Goal: Task Accomplishment & Management: Manage account settings

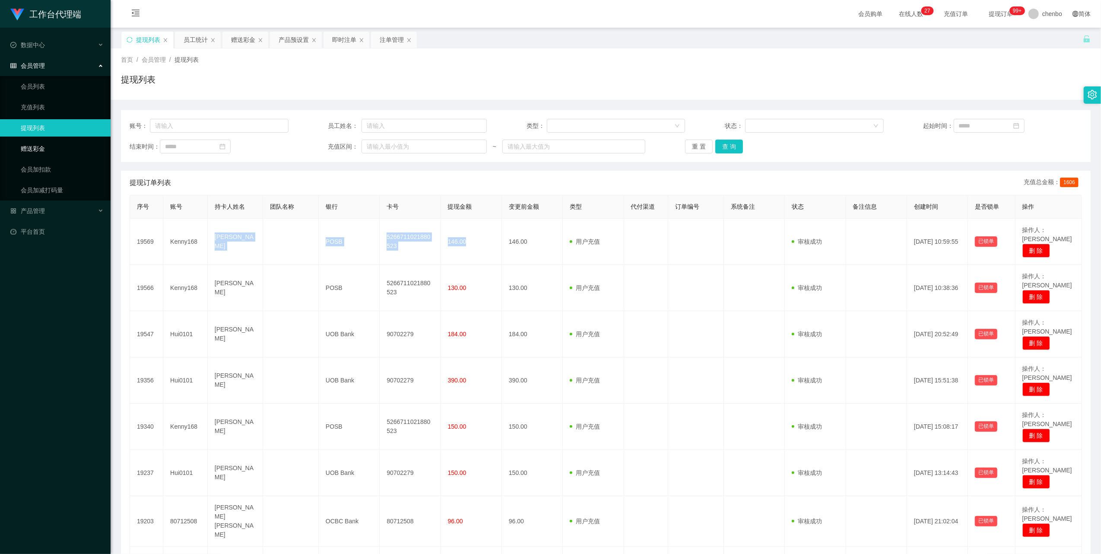
click at [45, 148] on link "赠送彩金" at bounding box center [62, 148] width 83 height 17
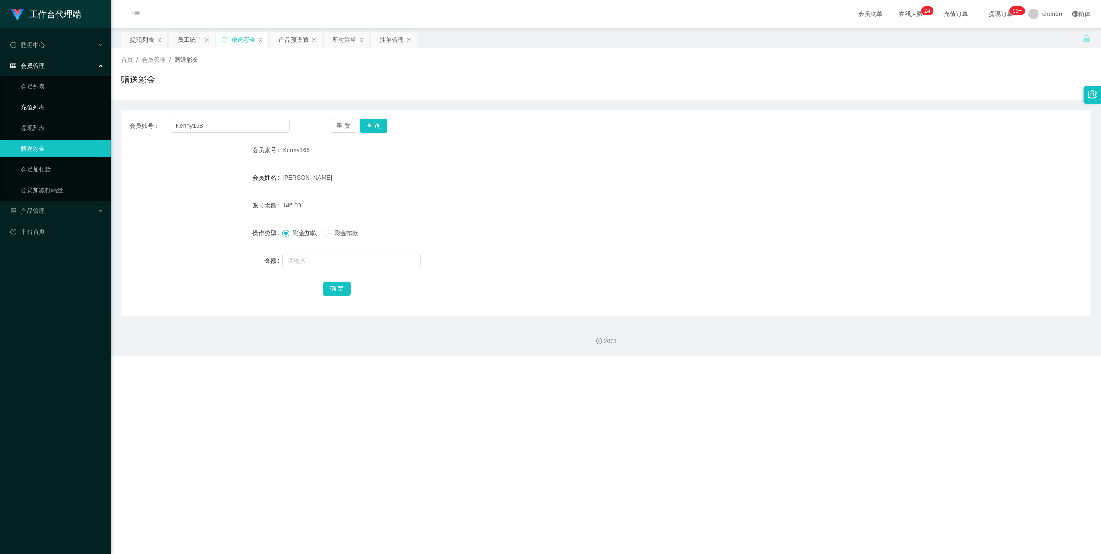
click at [34, 113] on link "充值列表" at bounding box center [62, 107] width 83 height 17
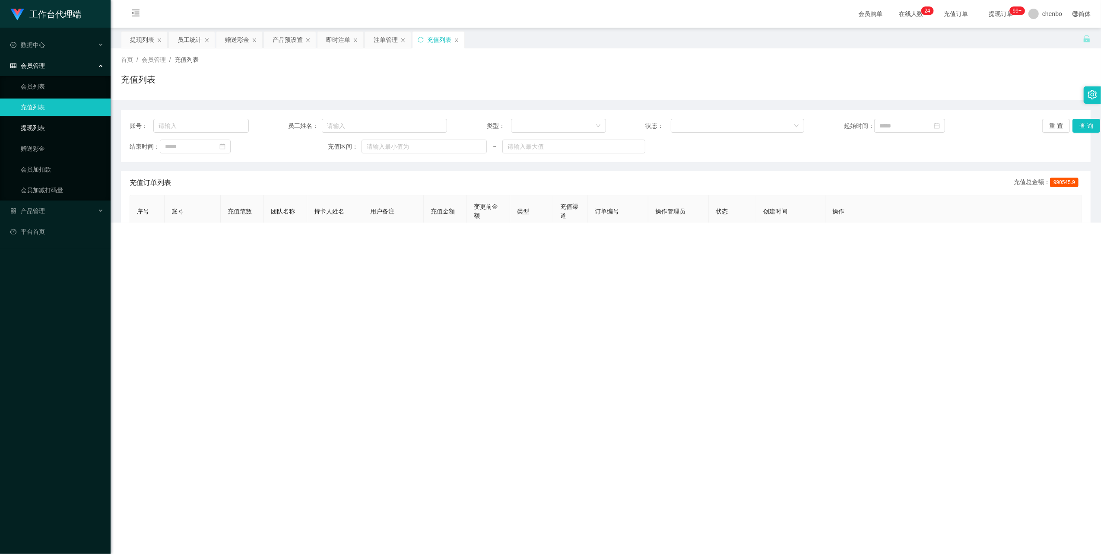
click at [35, 125] on link "提现列表" at bounding box center [62, 127] width 83 height 17
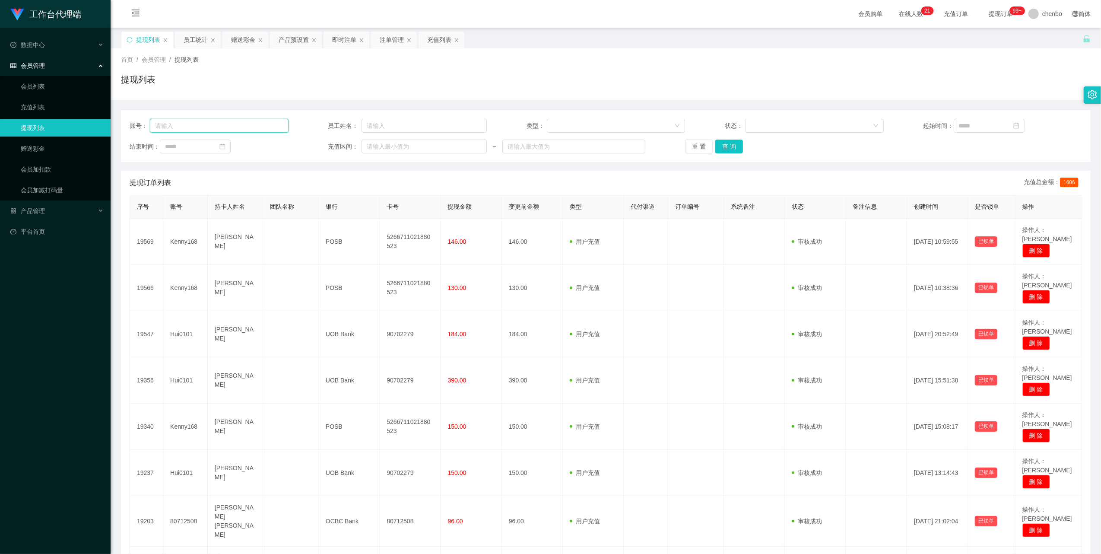
click at [216, 127] on input "text" at bounding box center [219, 126] width 139 height 14
paste input "fengkun123"
type input "fengkun123"
click at [725, 147] on button "查 询" at bounding box center [729, 147] width 28 height 14
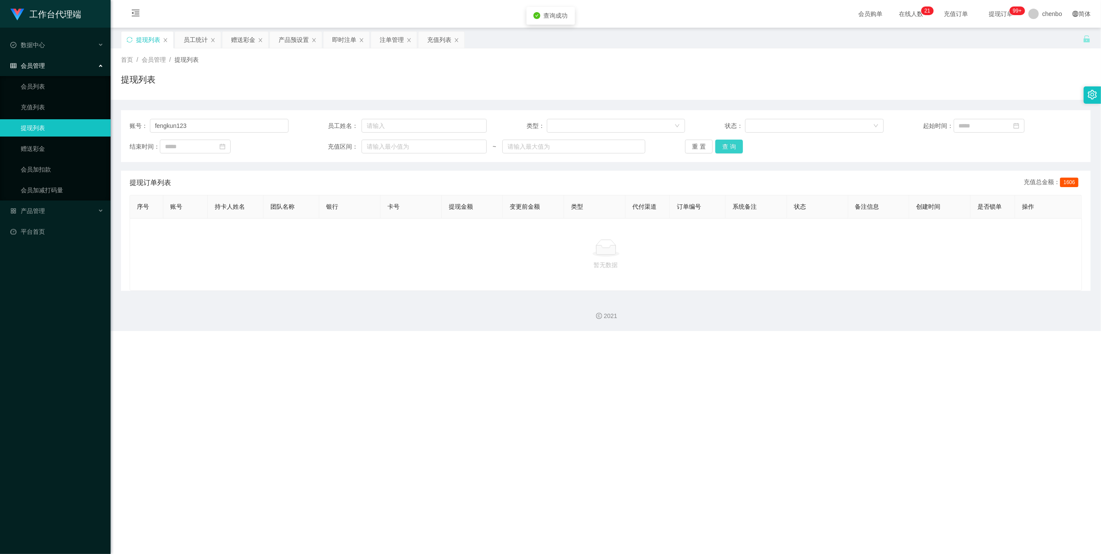
click at [725, 147] on button "查 询" at bounding box center [729, 147] width 28 height 14
click at [411, 305] on div "2021" at bounding box center [606, 311] width 991 height 40
click at [35, 153] on link "赠送彩金" at bounding box center [62, 148] width 83 height 17
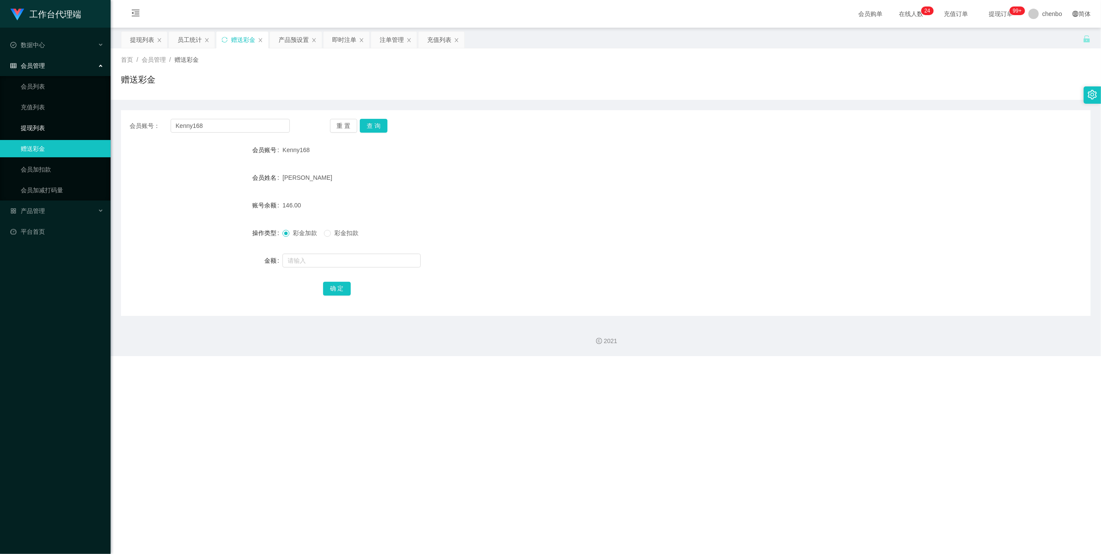
click at [52, 128] on link "提现列表" at bounding box center [62, 127] width 83 height 17
